Goal: Find specific page/section: Find specific page/section

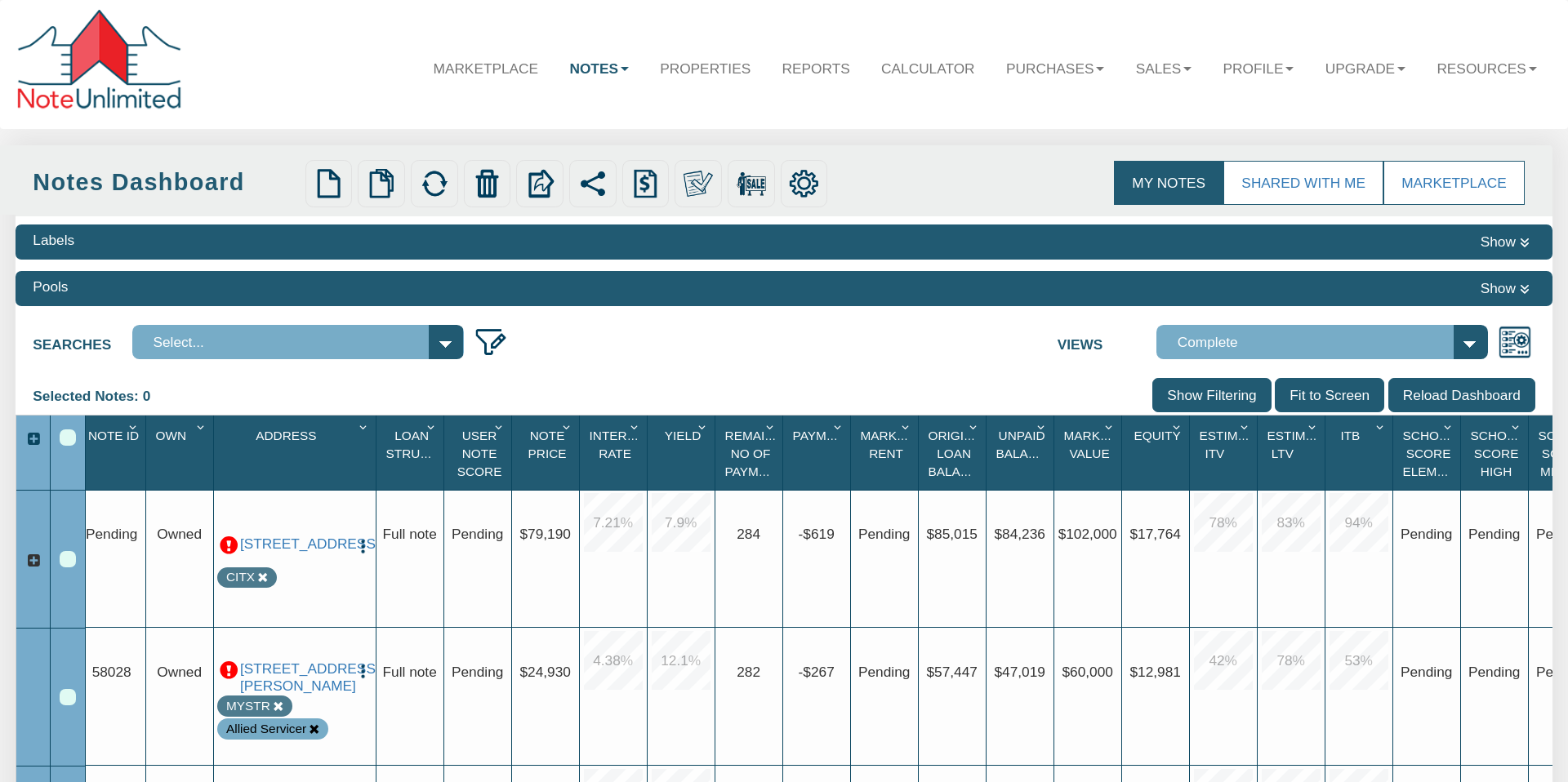
scroll to position [1, 0]
click at [443, 342] on select "Select..." at bounding box center [298, 342] width 331 height 34
click at [443, 340] on select "Select..." at bounding box center [298, 342] width 331 height 34
click at [489, 337] on img at bounding box center [491, 342] width 34 height 34
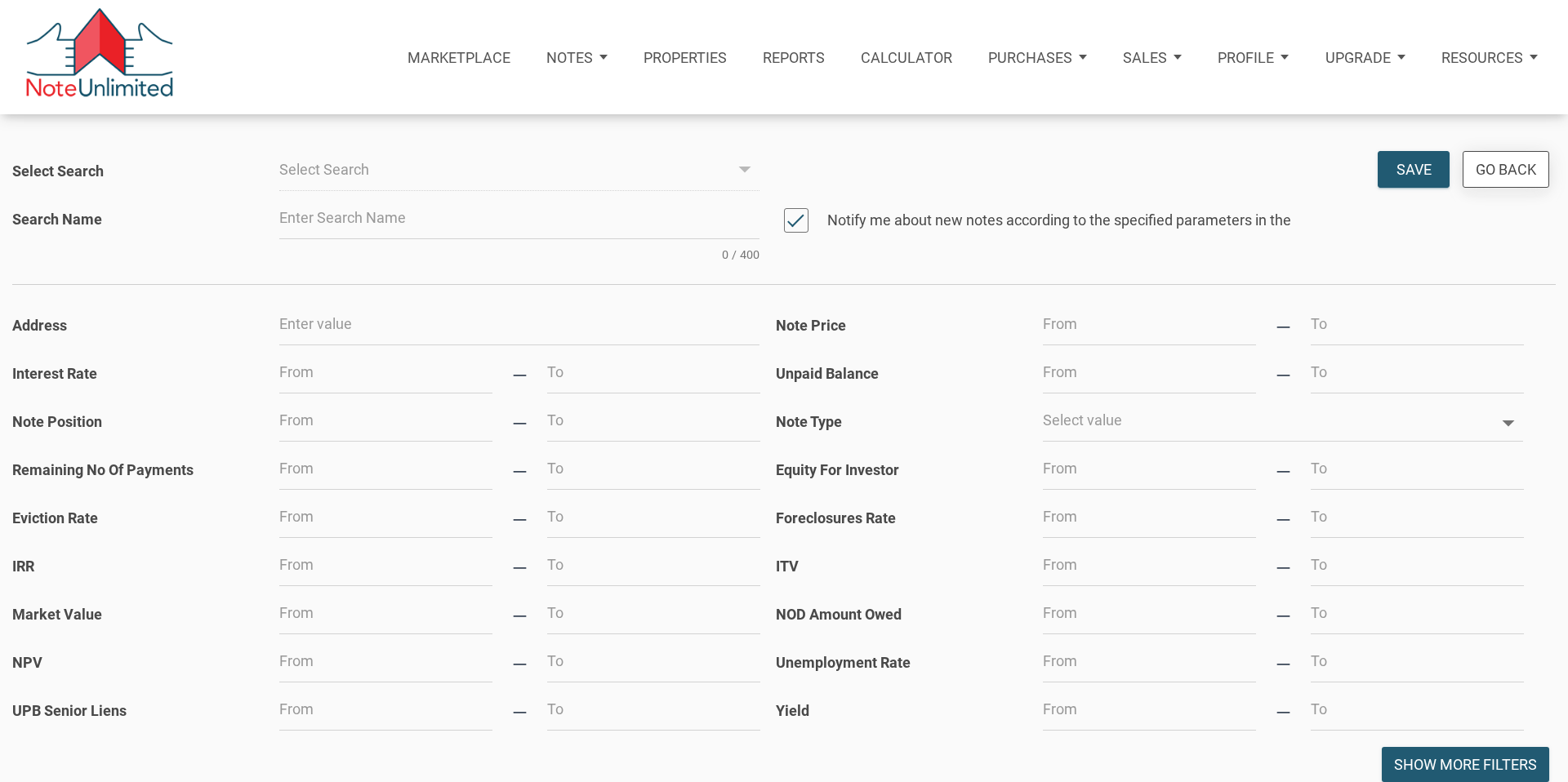
click at [1504, 173] on div "Go Back" at bounding box center [1506, 169] width 61 height 22
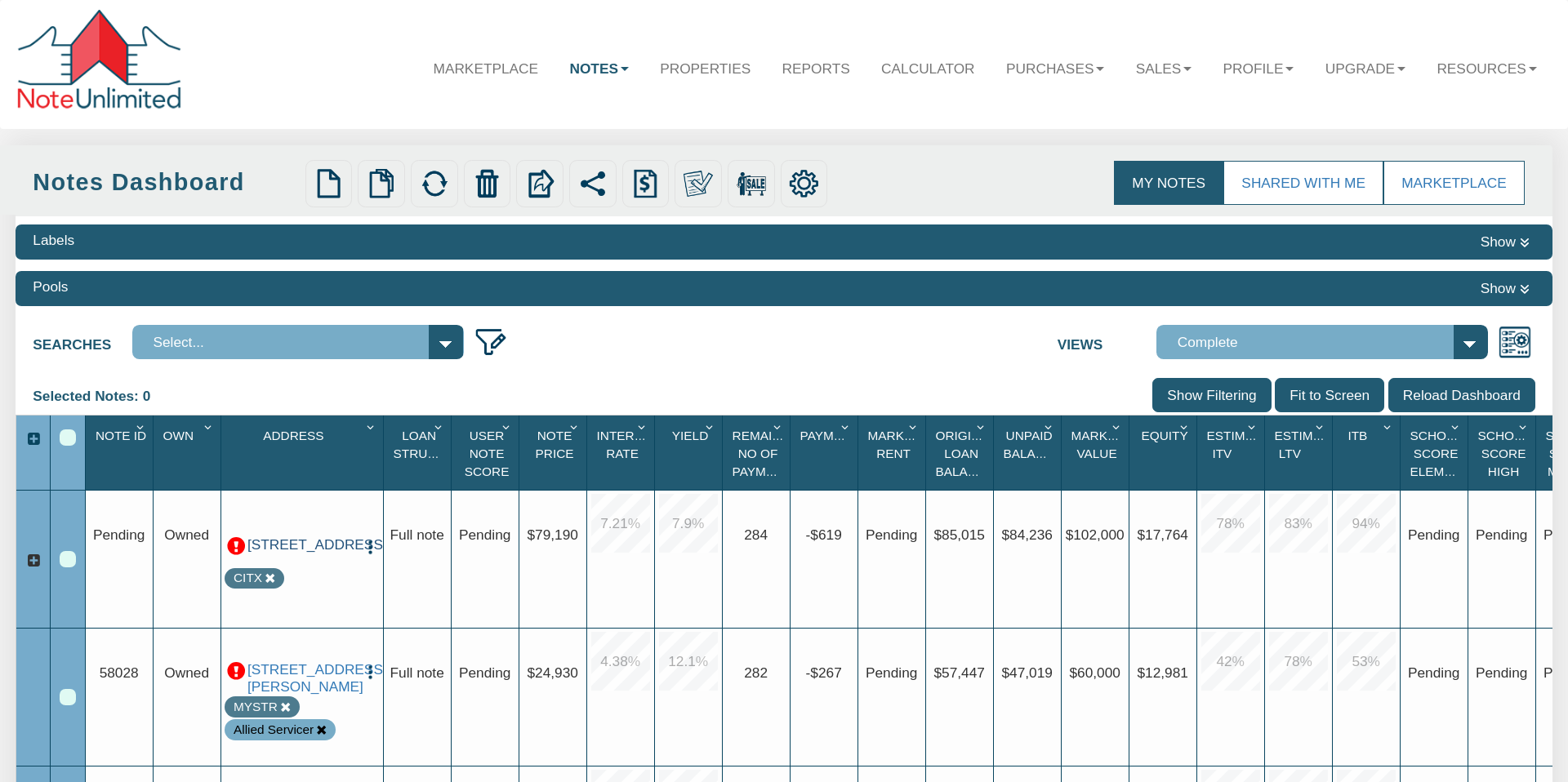
click at [303, 553] on link "[STREET_ADDRESS]" at bounding box center [301, 544] width 109 height 17
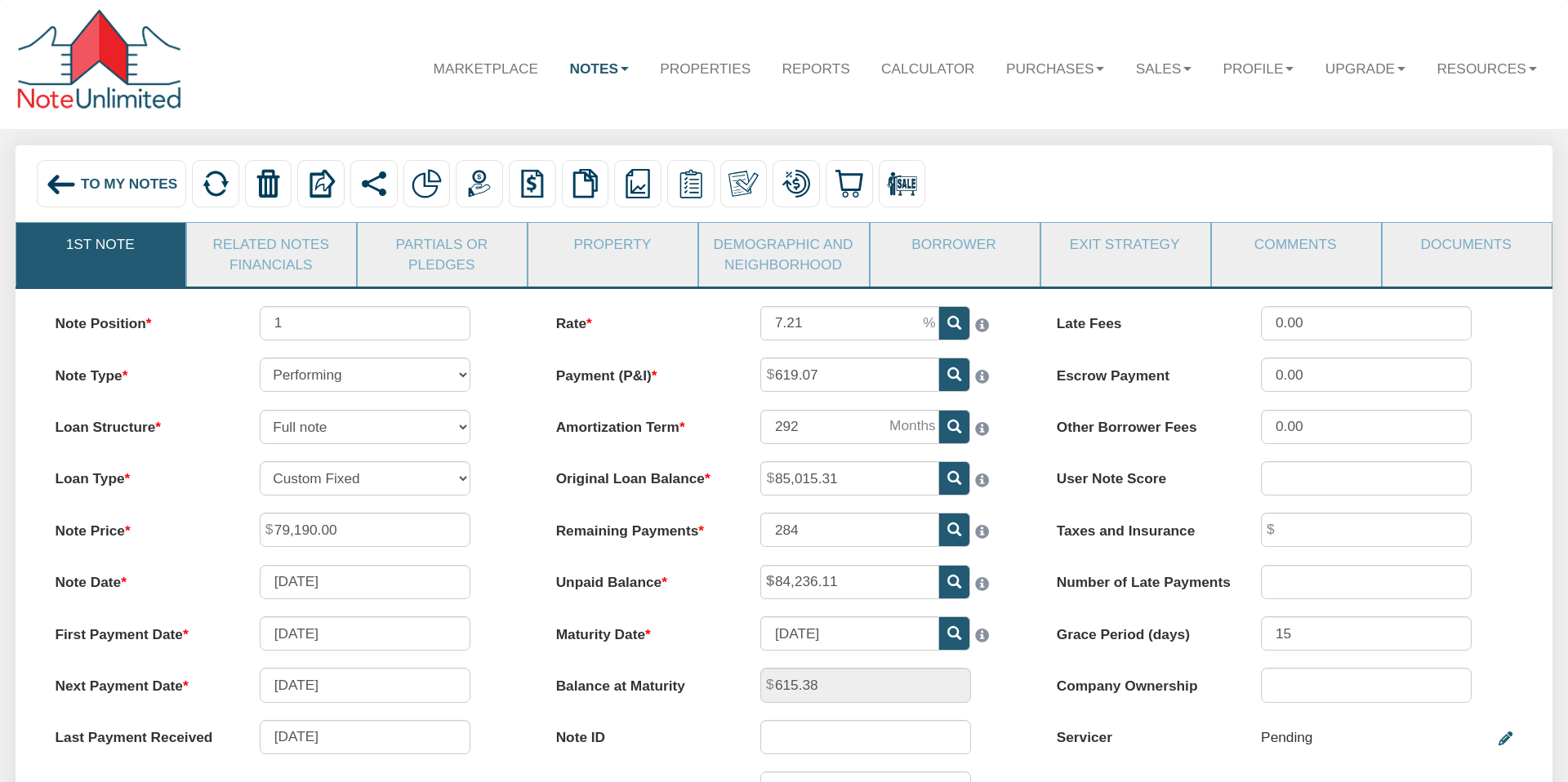
click at [95, 180] on span "To My Notes" at bounding box center [129, 183] width 97 height 16
